Goal: Task Accomplishment & Management: Complete application form

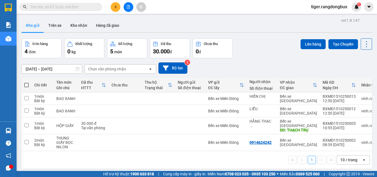
click at [114, 6] on icon "plus" at bounding box center [116, 7] width 4 height 4
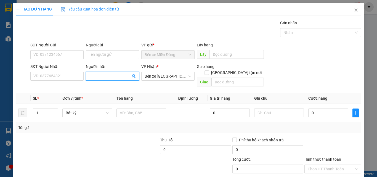
click at [95, 76] on input "Người nhận" at bounding box center [109, 76] width 41 height 6
type input "khách đi 15h a7"
click at [129, 109] on input "text" at bounding box center [142, 112] width 50 height 9
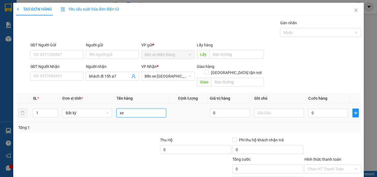
type input "x"
type input "XE GA (NGUYÊN THU)"
click at [326, 107] on div "0" at bounding box center [328, 112] width 40 height 11
click at [323, 108] on input "0" at bounding box center [328, 112] width 40 height 9
type input "5"
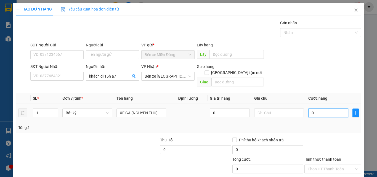
type input "5"
type input "55"
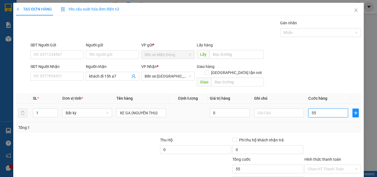
type input "550"
type input "550.000"
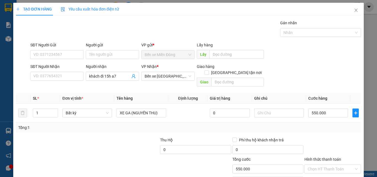
click at [322, 137] on div at bounding box center [333, 146] width 58 height 19
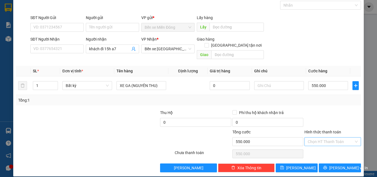
click at [326, 137] on input "Hình thức thanh toán" at bounding box center [331, 141] width 46 height 8
click at [317, 146] on div "Tại văn phòng" at bounding box center [329, 147] width 49 height 6
type input "0"
click at [336, 165] on span "[PERSON_NAME] và In" at bounding box center [348, 168] width 39 height 6
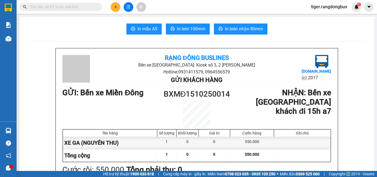
click at [49, 32] on div "In mẫu A5 In tem 100mm In biên nhận 80mm" at bounding box center [196, 28] width 341 height 11
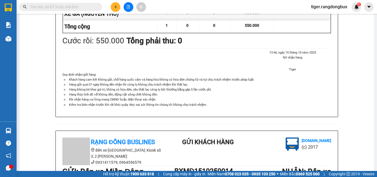
scroll to position [138, 0]
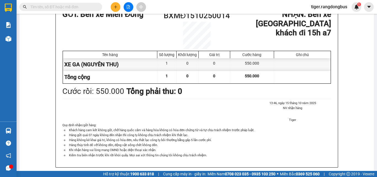
scroll to position [0, 0]
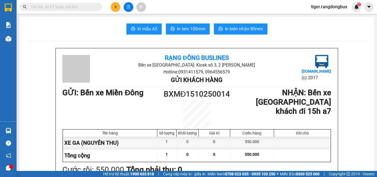
click at [117, 10] on button at bounding box center [116, 7] width 10 height 10
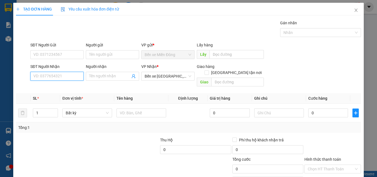
click at [71, 78] on input "SĐT Người Nhận" at bounding box center [56, 76] width 53 height 9
type input "0704487734"
click at [97, 109] on span "Bất kỳ" at bounding box center [87, 113] width 43 height 8
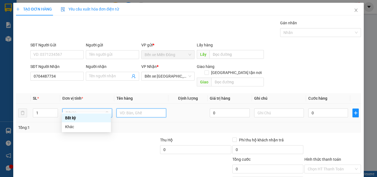
click at [129, 110] on input "text" at bounding box center [142, 112] width 50 height 9
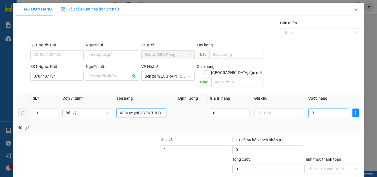
type input "XE MÁY (NGUYÊN THU )"
click at [320, 110] on input "0" at bounding box center [328, 112] width 40 height 9
type input "5"
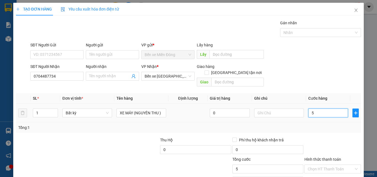
type input "50"
type input "500"
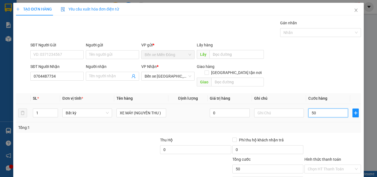
type input "500"
type input "500.000"
click at [321, 125] on div "Tổng: 1" at bounding box center [188, 127] width 345 height 10
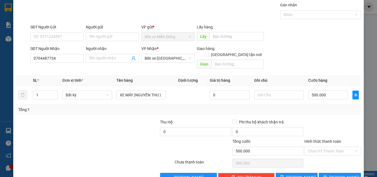
scroll to position [27, 0]
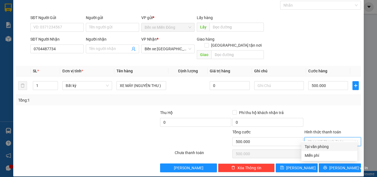
click at [325, 137] on input "Hình thức thanh toán" at bounding box center [331, 141] width 46 height 8
click at [321, 147] on div "Tại văn phòng" at bounding box center [329, 147] width 49 height 6
type input "0"
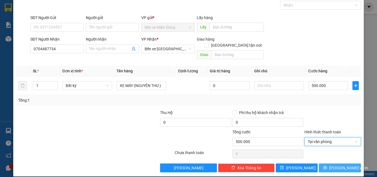
click at [339, 165] on span "[PERSON_NAME] và In" at bounding box center [348, 168] width 39 height 6
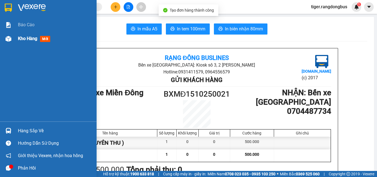
click at [22, 36] on span "Kho hàng" at bounding box center [27, 38] width 19 height 5
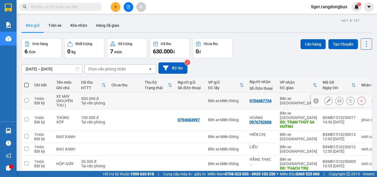
click at [26, 100] on input "checkbox" at bounding box center [27, 100] width 4 height 4
checkbox input "true"
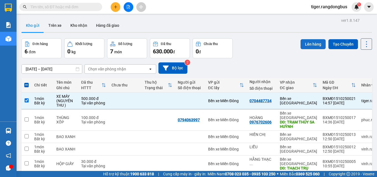
click at [304, 40] on button "Lên hàng" at bounding box center [313, 44] width 25 height 10
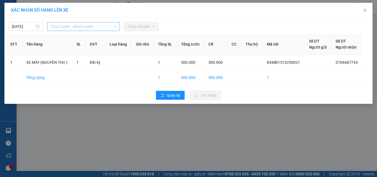
click at [100, 30] on span "Chọn tuyến - nhóm tuyến" at bounding box center [84, 26] width 66 height 8
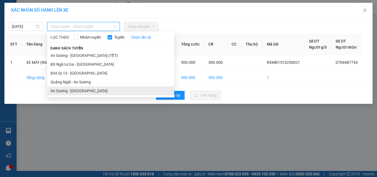
click at [77, 88] on li "An Sương - [GEOGRAPHIC_DATA]" at bounding box center [110, 90] width 127 height 9
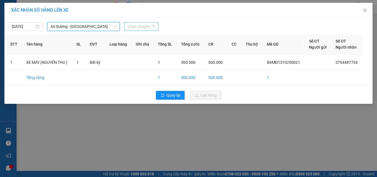
click at [151, 28] on span "Chọn chuyến" at bounding box center [142, 26] width 28 height 8
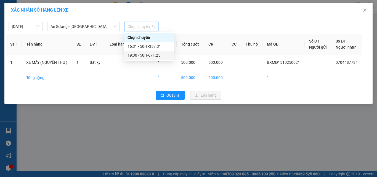
click at [145, 54] on div "19:30 - 50H-671.25" at bounding box center [149, 55] width 43 height 6
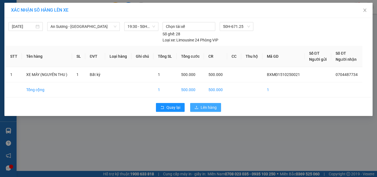
click at [203, 107] on span "Lên hàng" at bounding box center [209, 107] width 16 height 6
